Goal: Browse casually: Explore the website without a specific task or goal

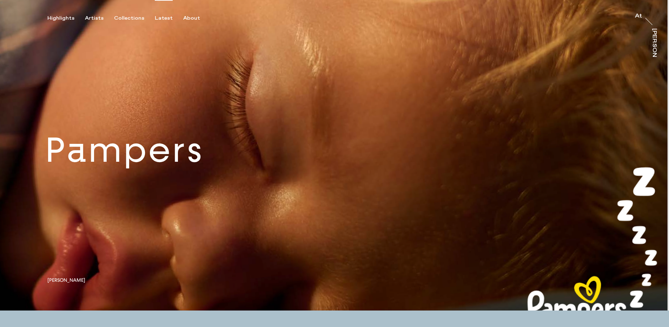
click at [155, 16] on div "Latest" at bounding box center [164, 18] width 18 height 6
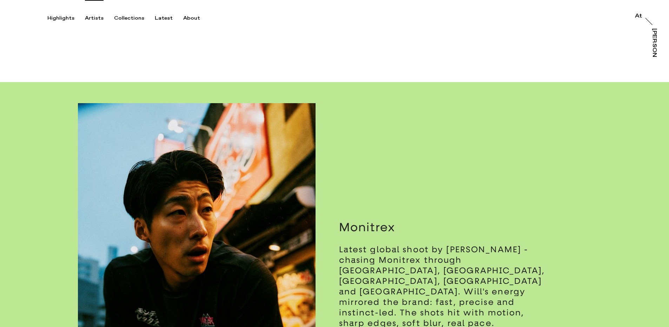
click at [92, 17] on div "Artists" at bounding box center [94, 18] width 19 height 6
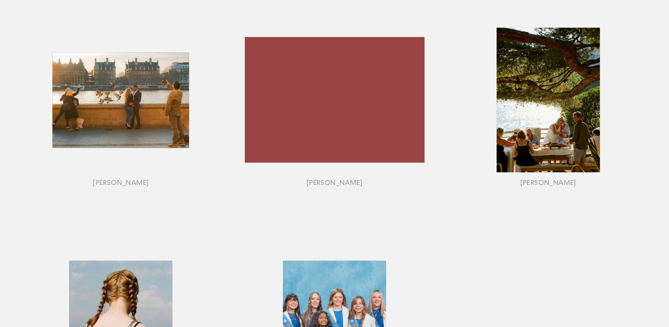
scroll to position [527, 0]
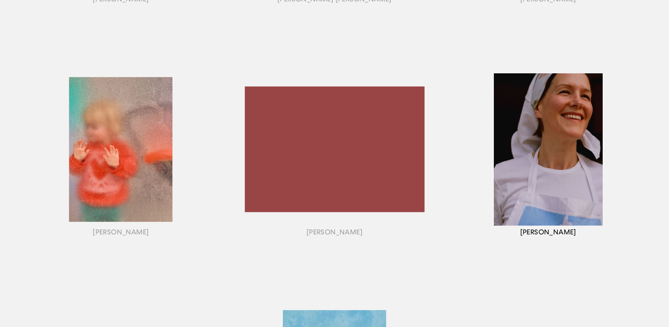
click at [545, 209] on div "button" at bounding box center [548, 158] width 214 height 219
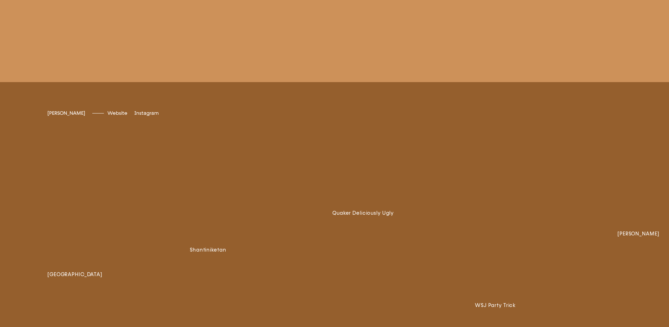
scroll to position [2081, 0]
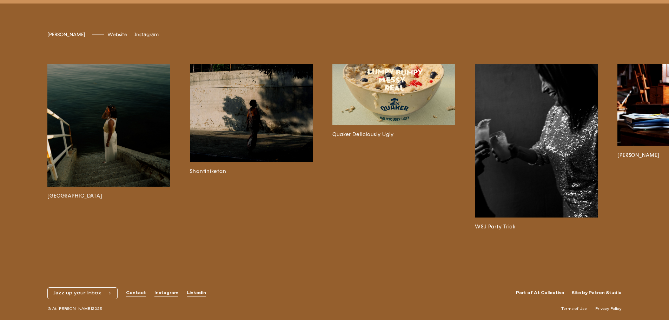
click at [625, 120] on img at bounding box center [679, 105] width 123 height 82
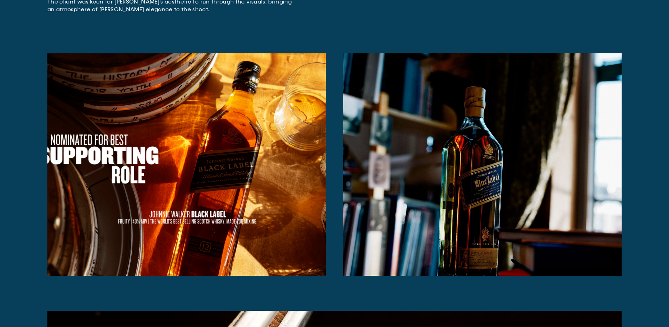
scroll to position [421, 0]
